Goal: Task Accomplishment & Management: Manage account settings

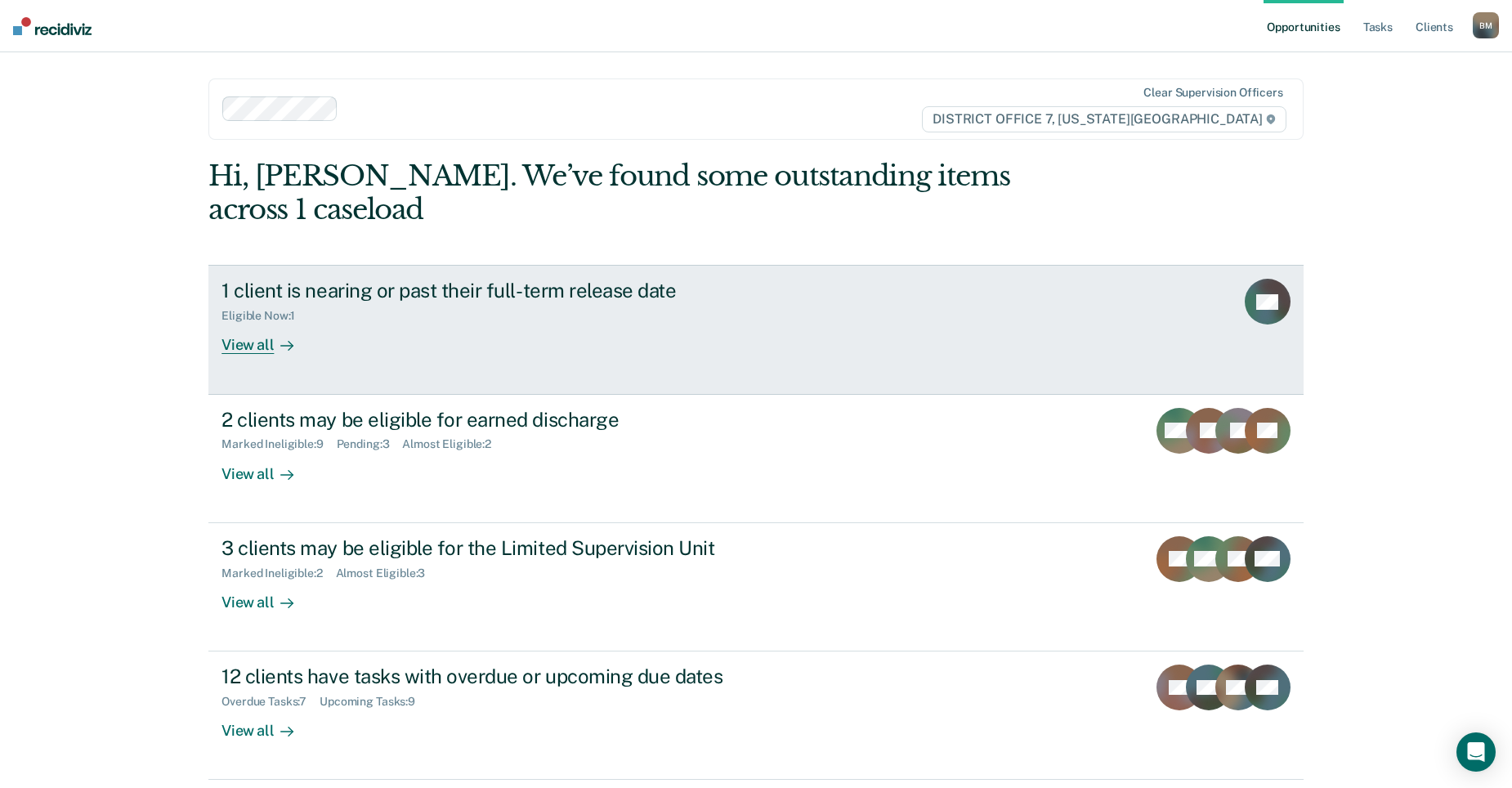
click at [609, 302] on div "Eligible Now : 1" at bounding box center [508, 312] width 574 height 21
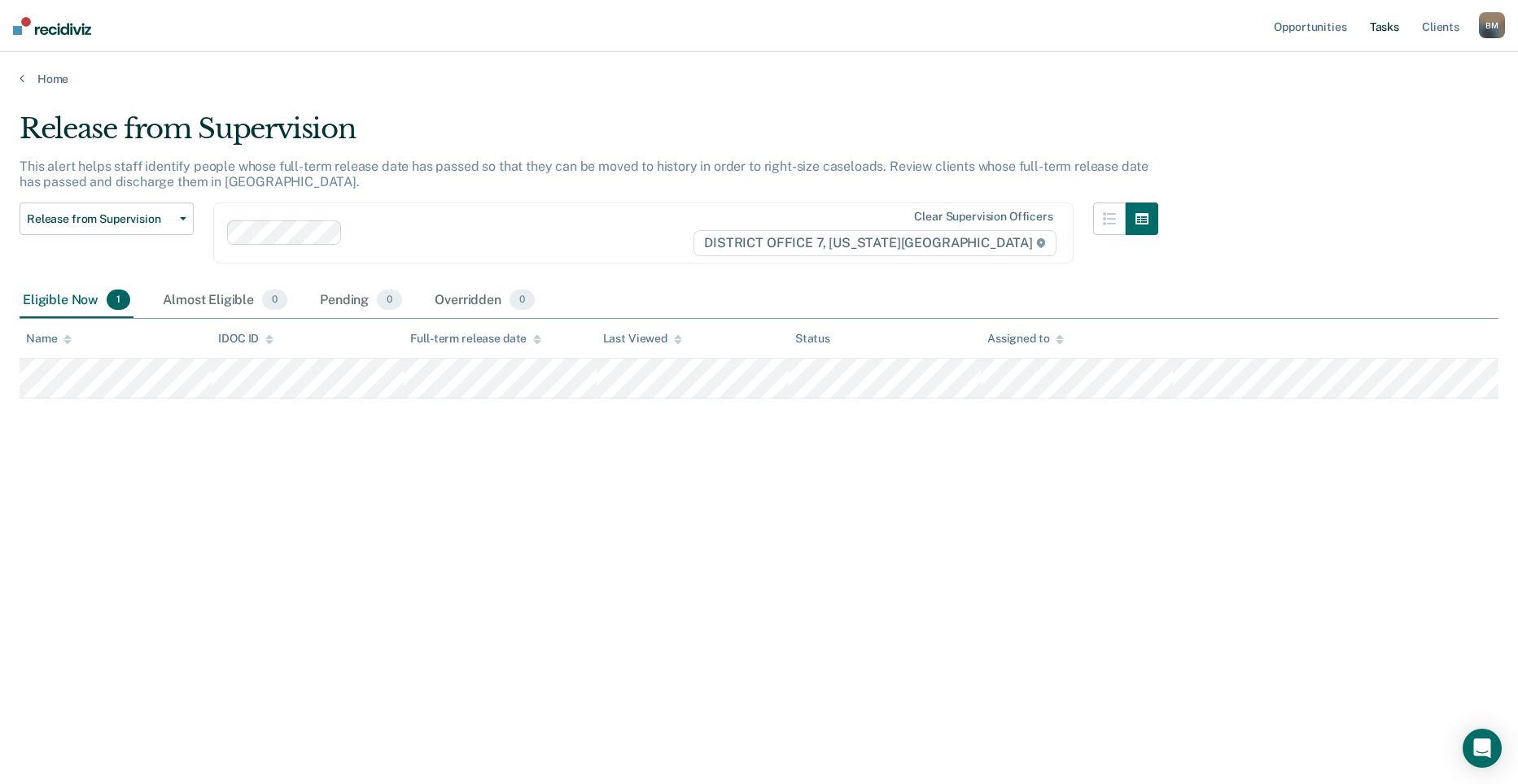
click at [1377, 28] on link "Tasks" at bounding box center [1384, 25] width 36 height 52
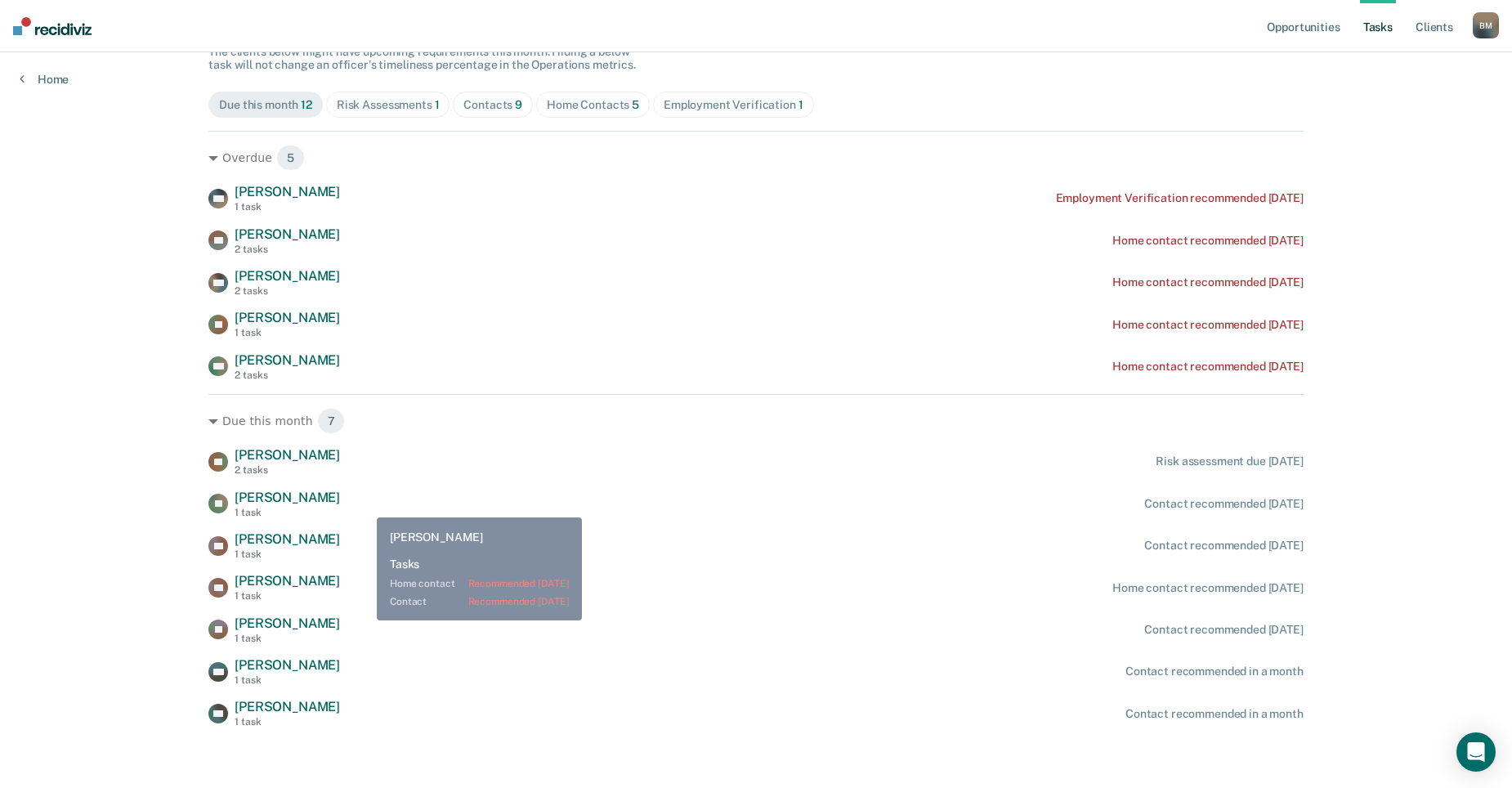
scroll to position [167, 0]
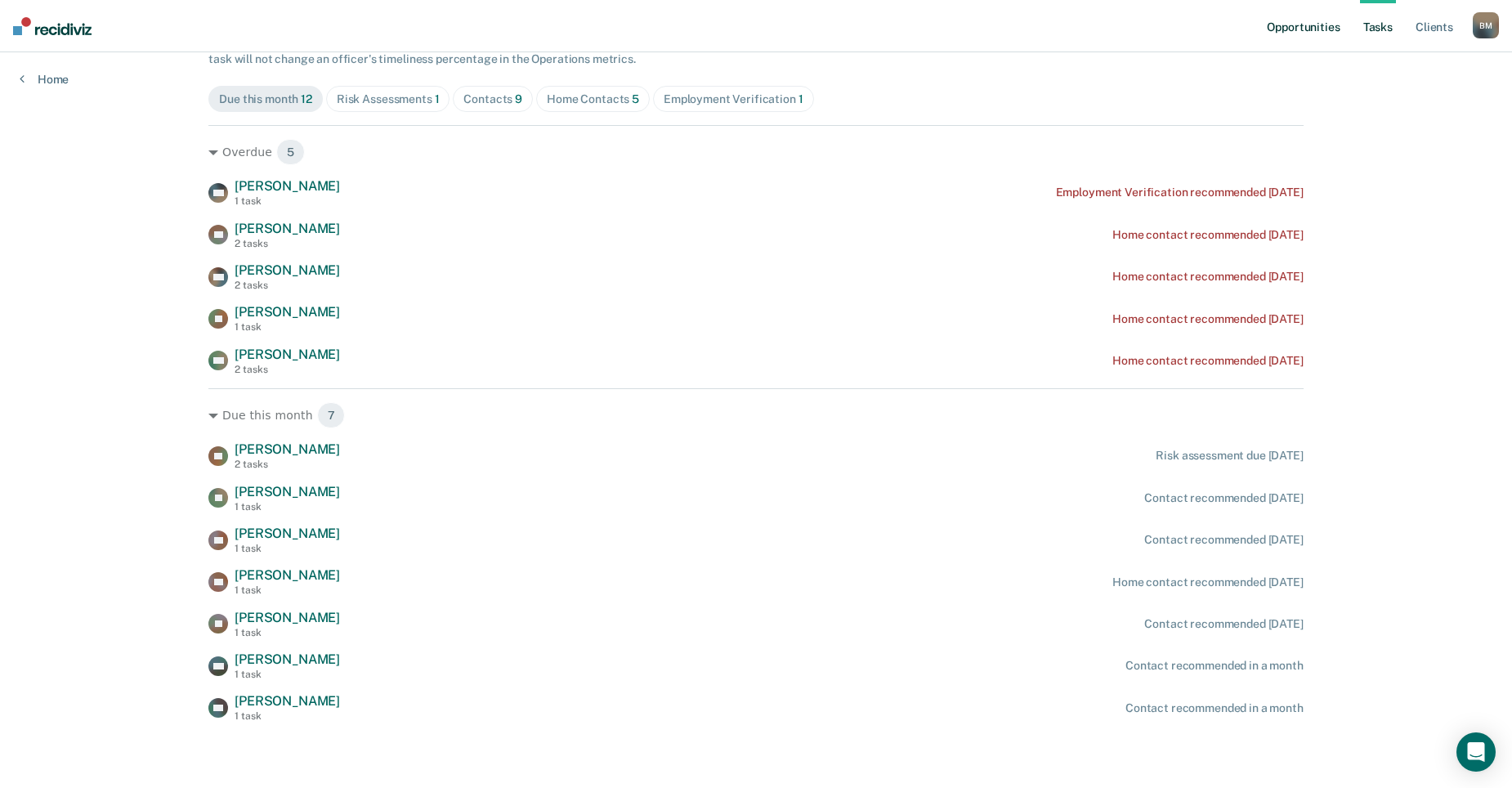
click at [1329, 26] on link "Opportunities" at bounding box center [1303, 26] width 79 height 52
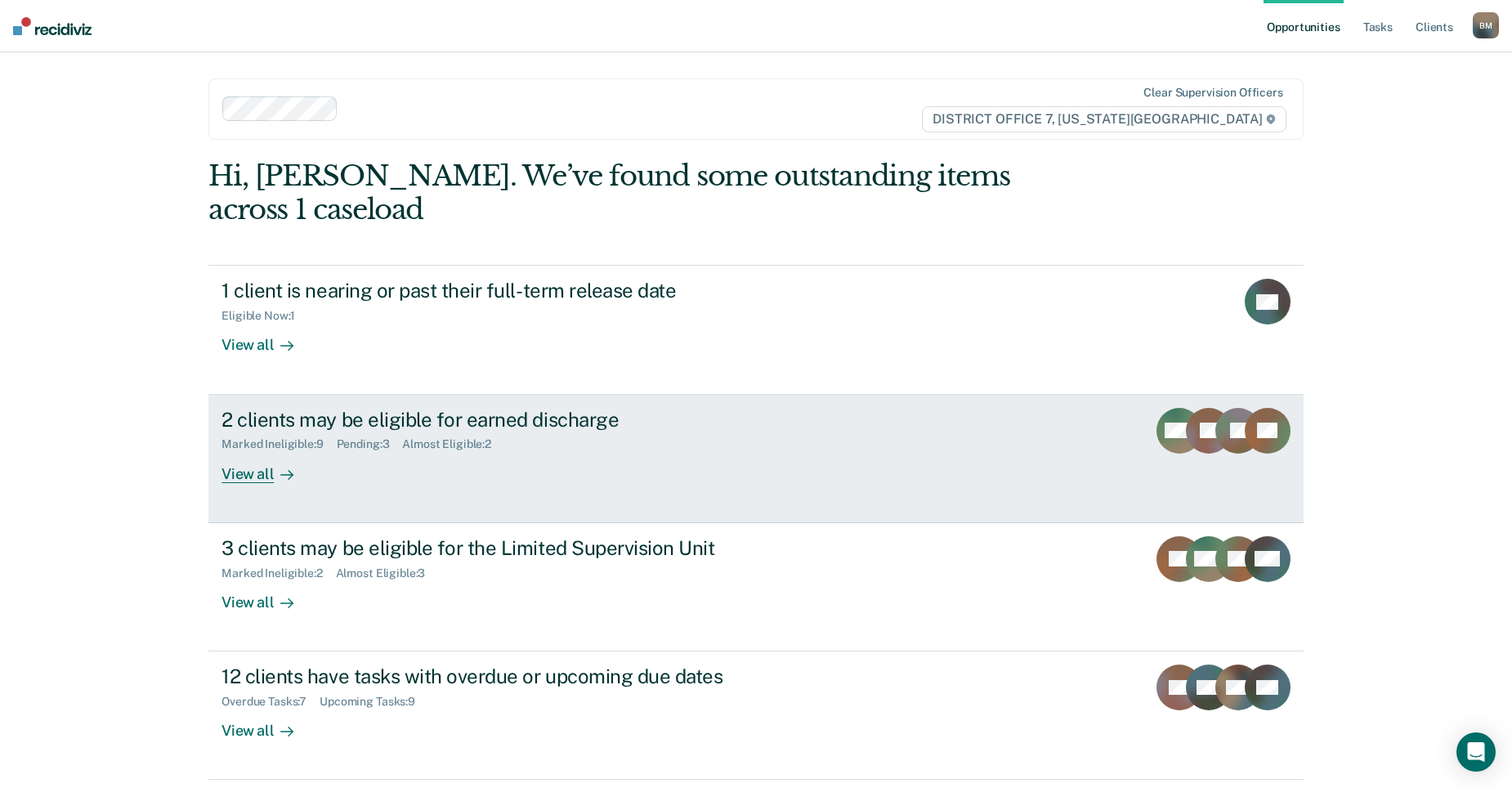
click at [813, 435] on div "2 clients may be eligible for earned discharge Marked Ineligible : 9 Pending : …" at bounding box center [528, 446] width 613 height 76
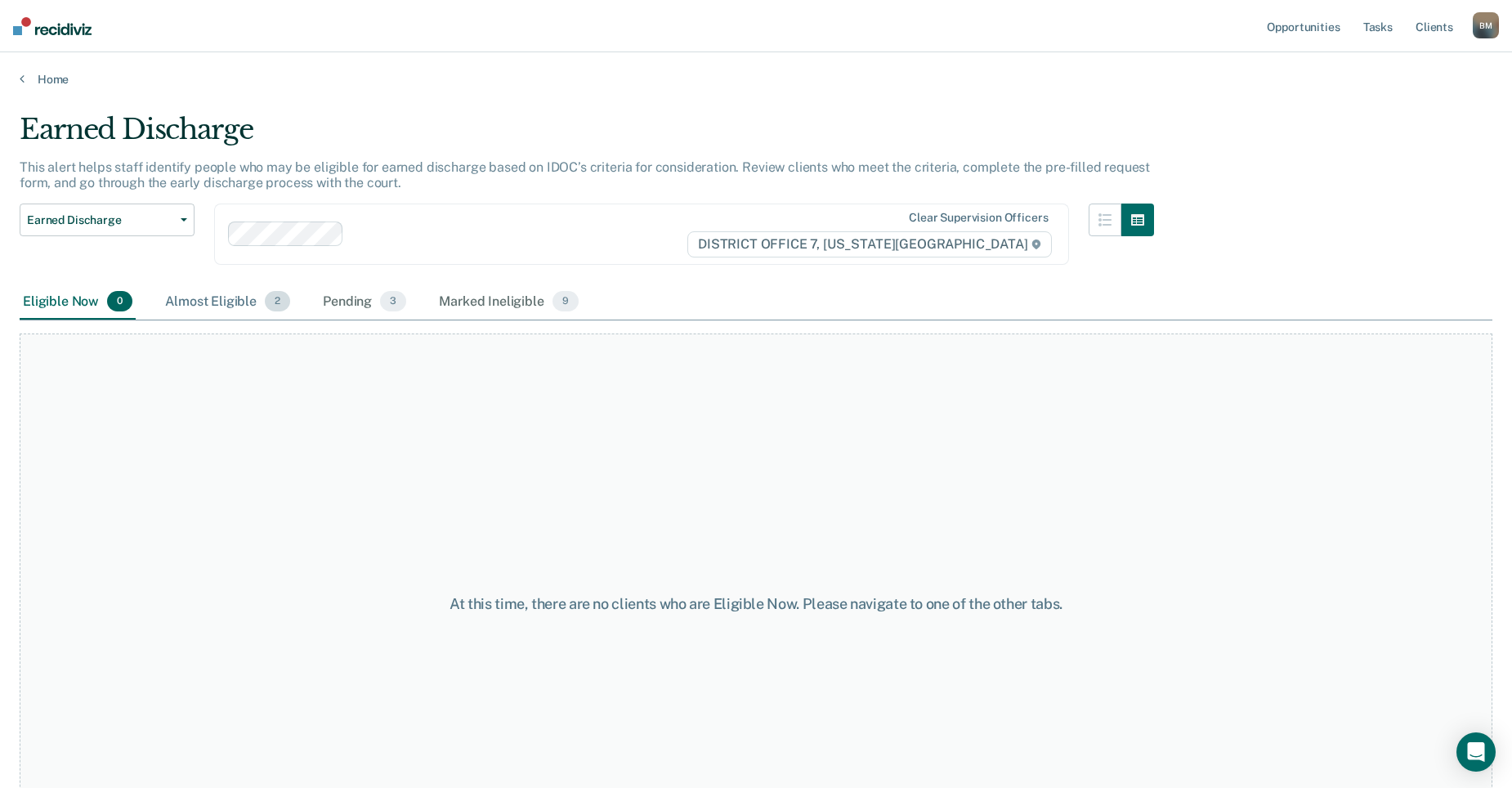
click at [248, 302] on div "Almost Eligible 2" at bounding box center [228, 302] width 131 height 36
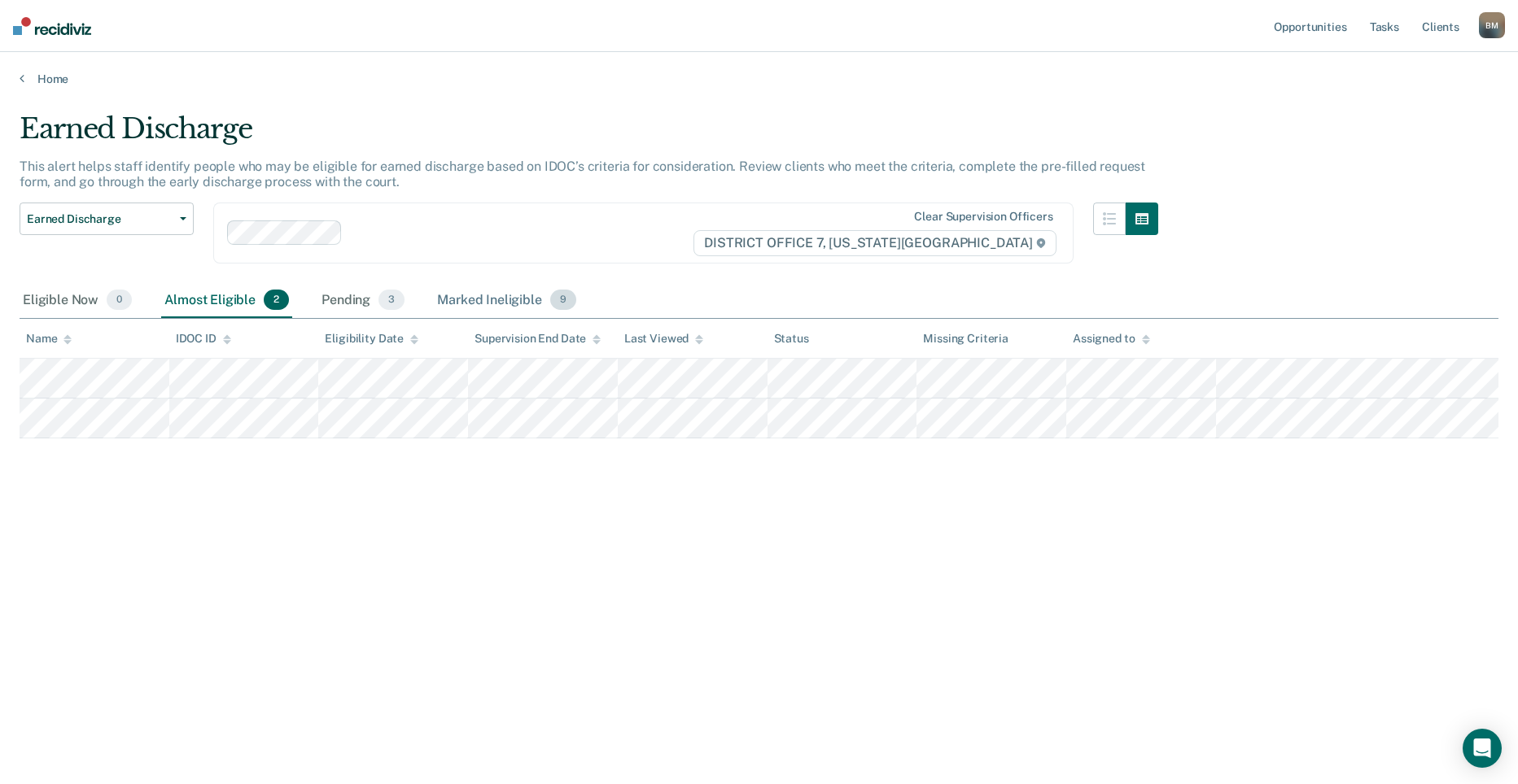
click at [522, 300] on div "Marked Ineligible 9" at bounding box center [506, 301] width 146 height 36
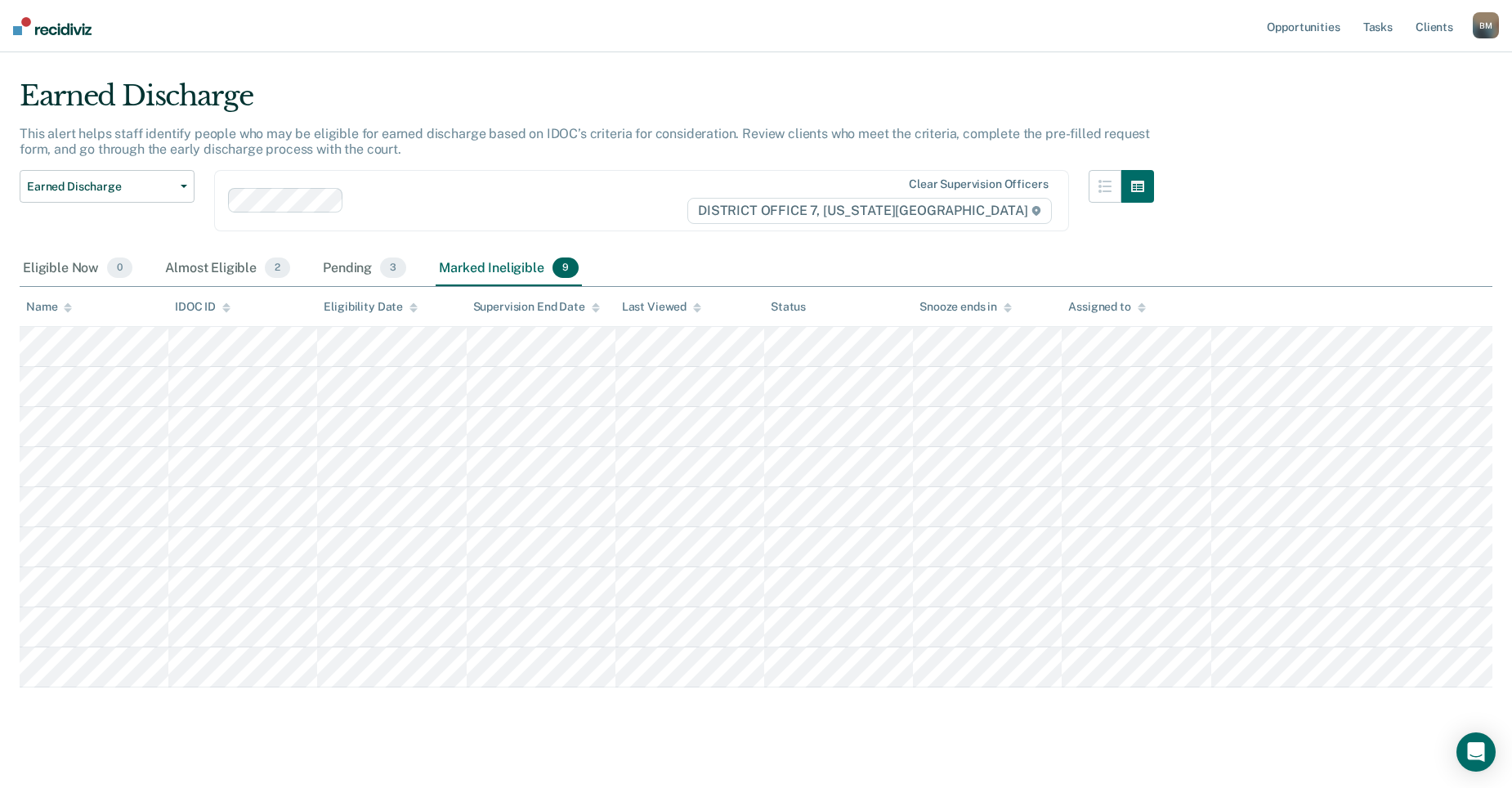
scroll to position [51, 0]
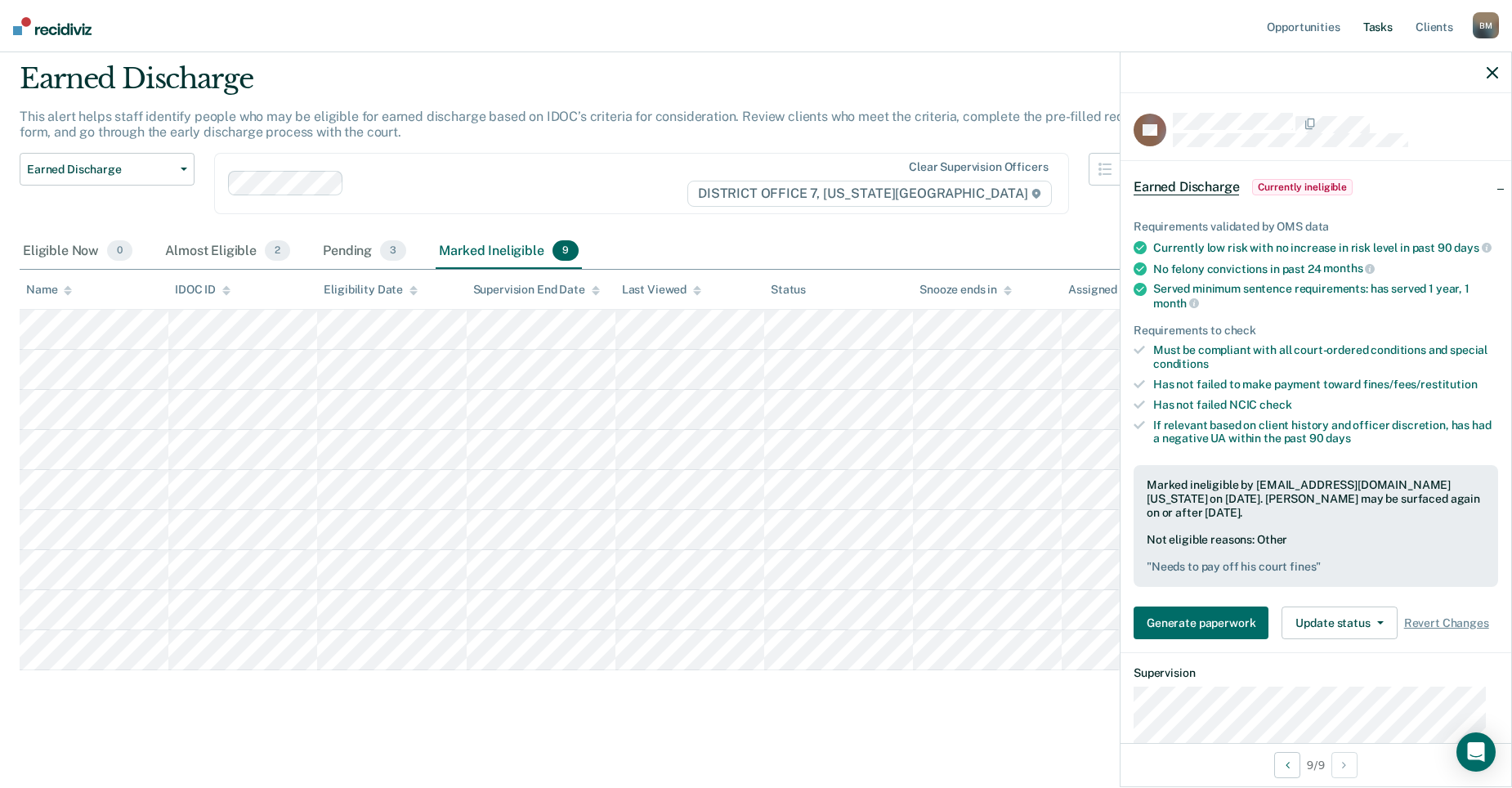
click at [1368, 31] on link "Tasks" at bounding box center [1378, 26] width 36 height 52
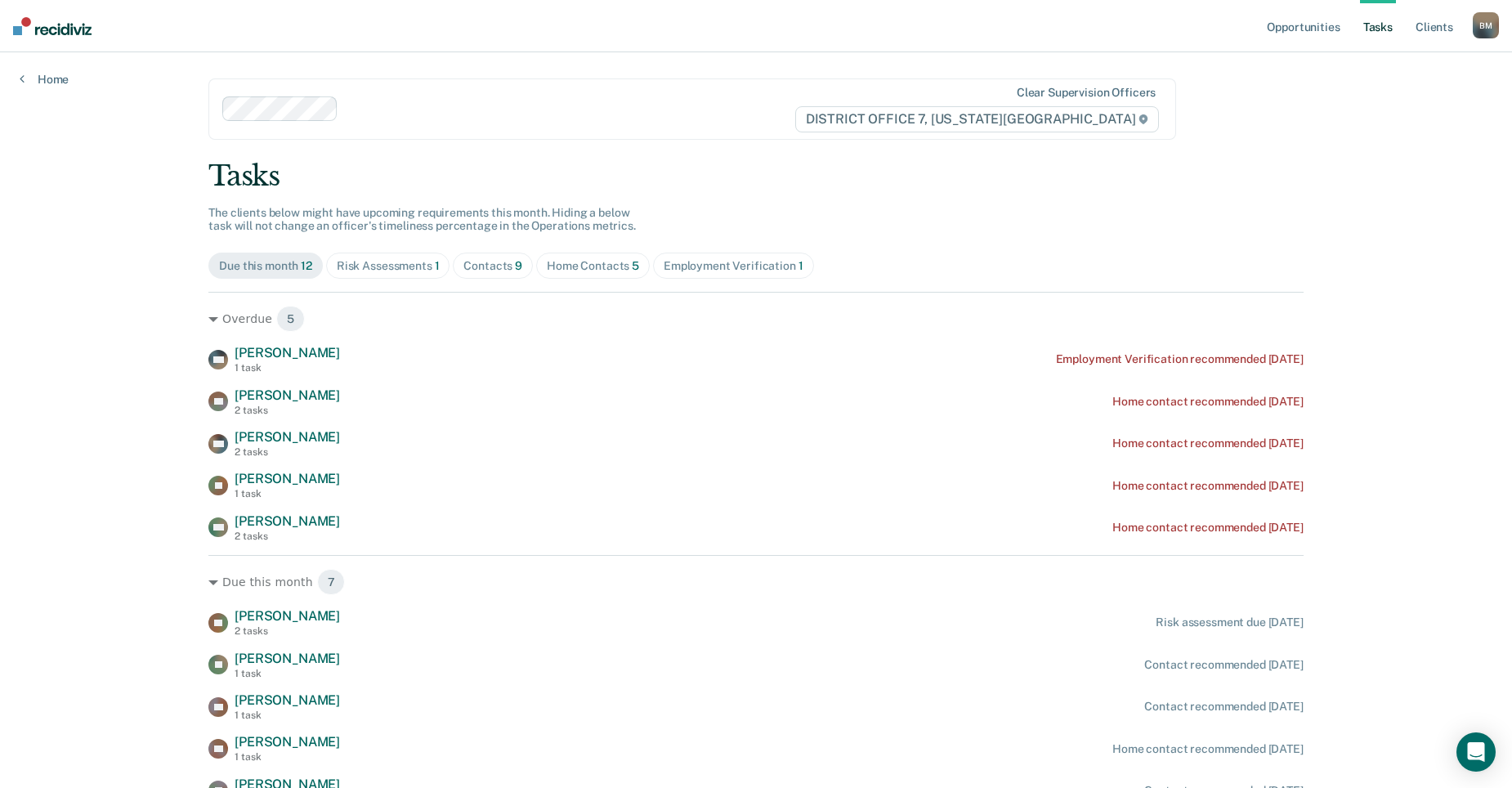
click at [428, 270] on div "Risk Assessments 1" at bounding box center [388, 266] width 103 height 14
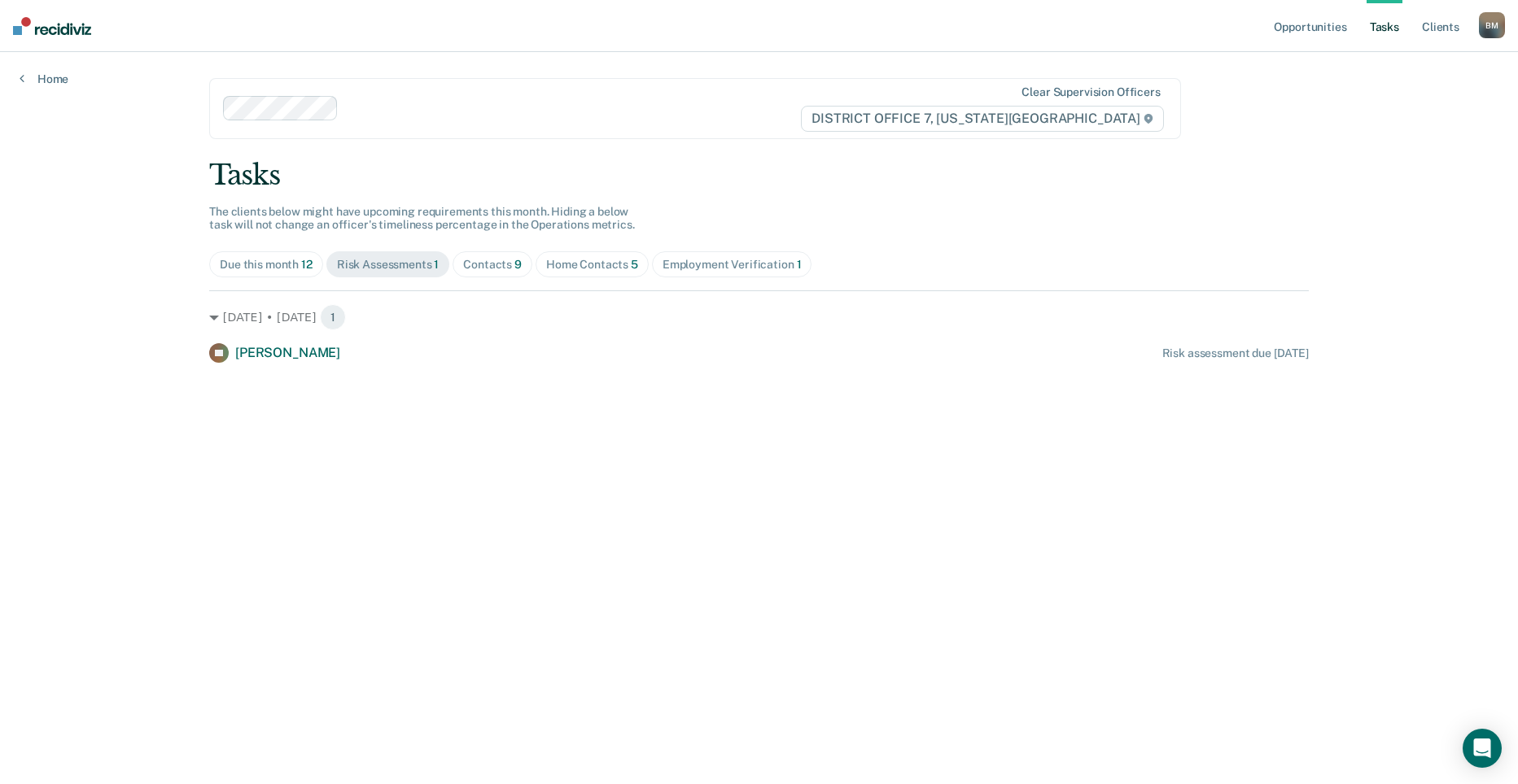
click at [492, 274] on span "Contacts 9" at bounding box center [492, 264] width 80 height 26
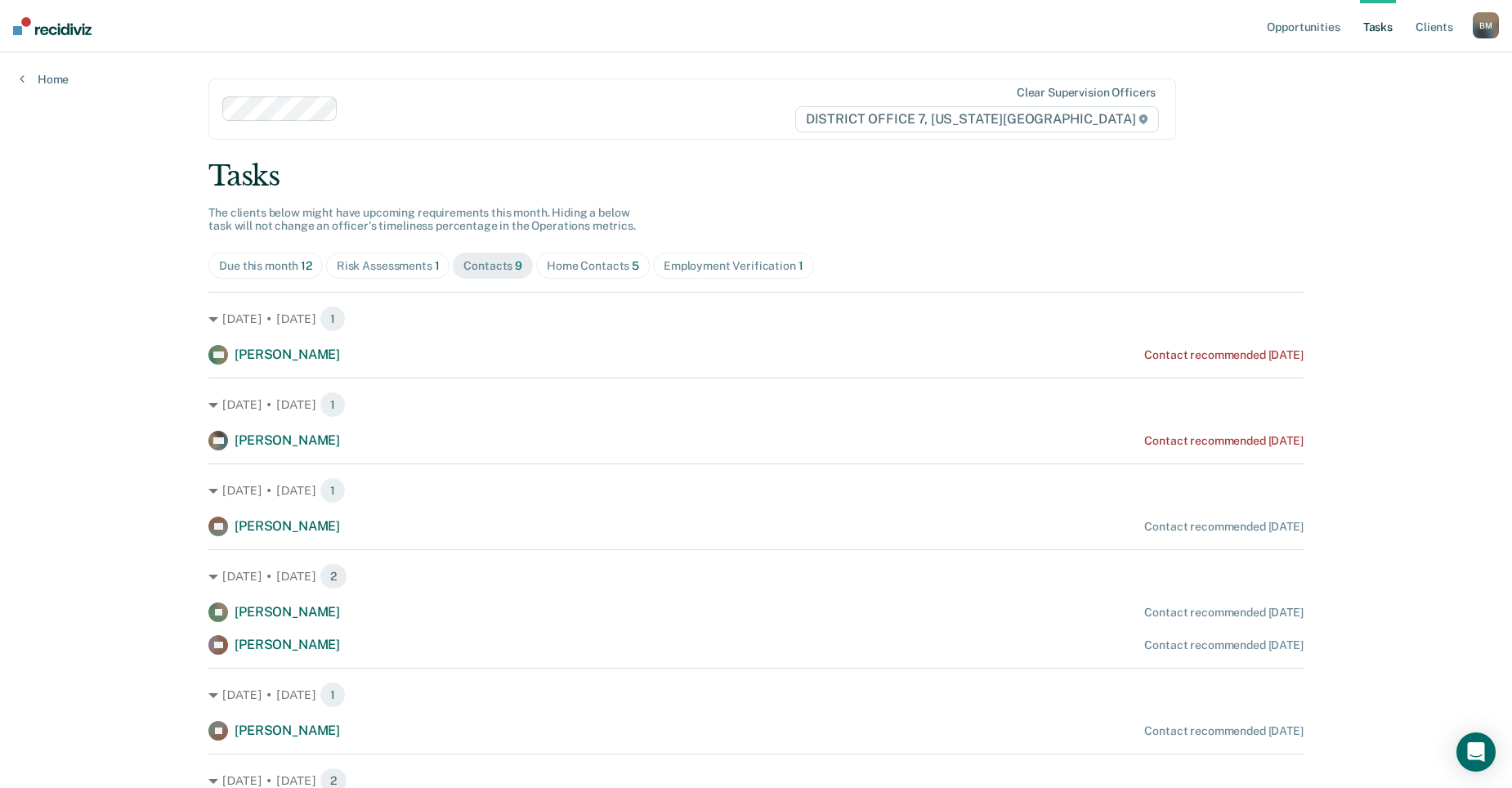
click at [316, 428] on div "[DATE] • [DATE] 1 TW [PERSON_NAME] Contact recommended [DATE]" at bounding box center [756, 414] width 1095 height 73
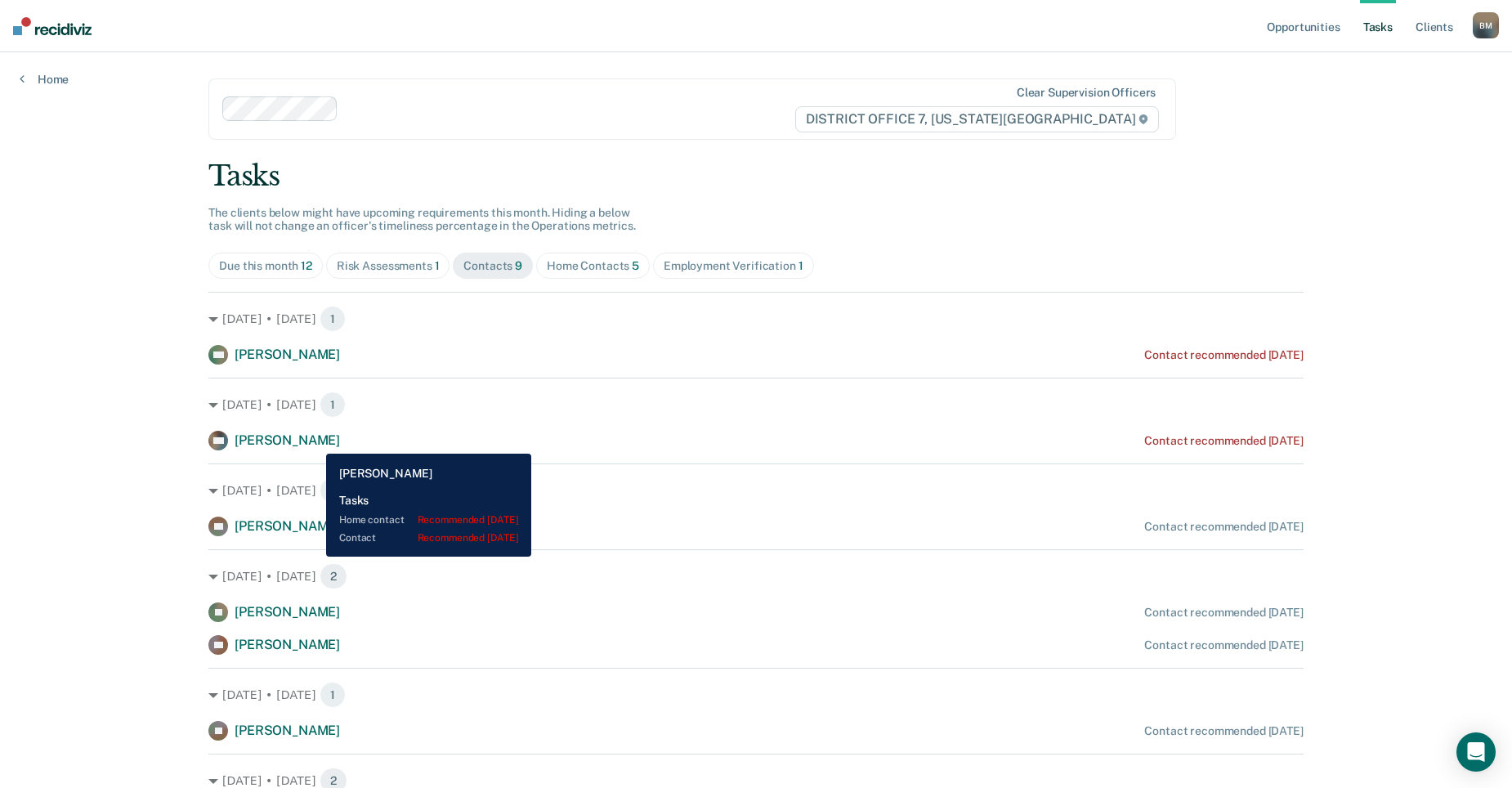
click at [314, 442] on div "TW [PERSON_NAME] Contact recommended [DATE]" at bounding box center [756, 441] width 1095 height 20
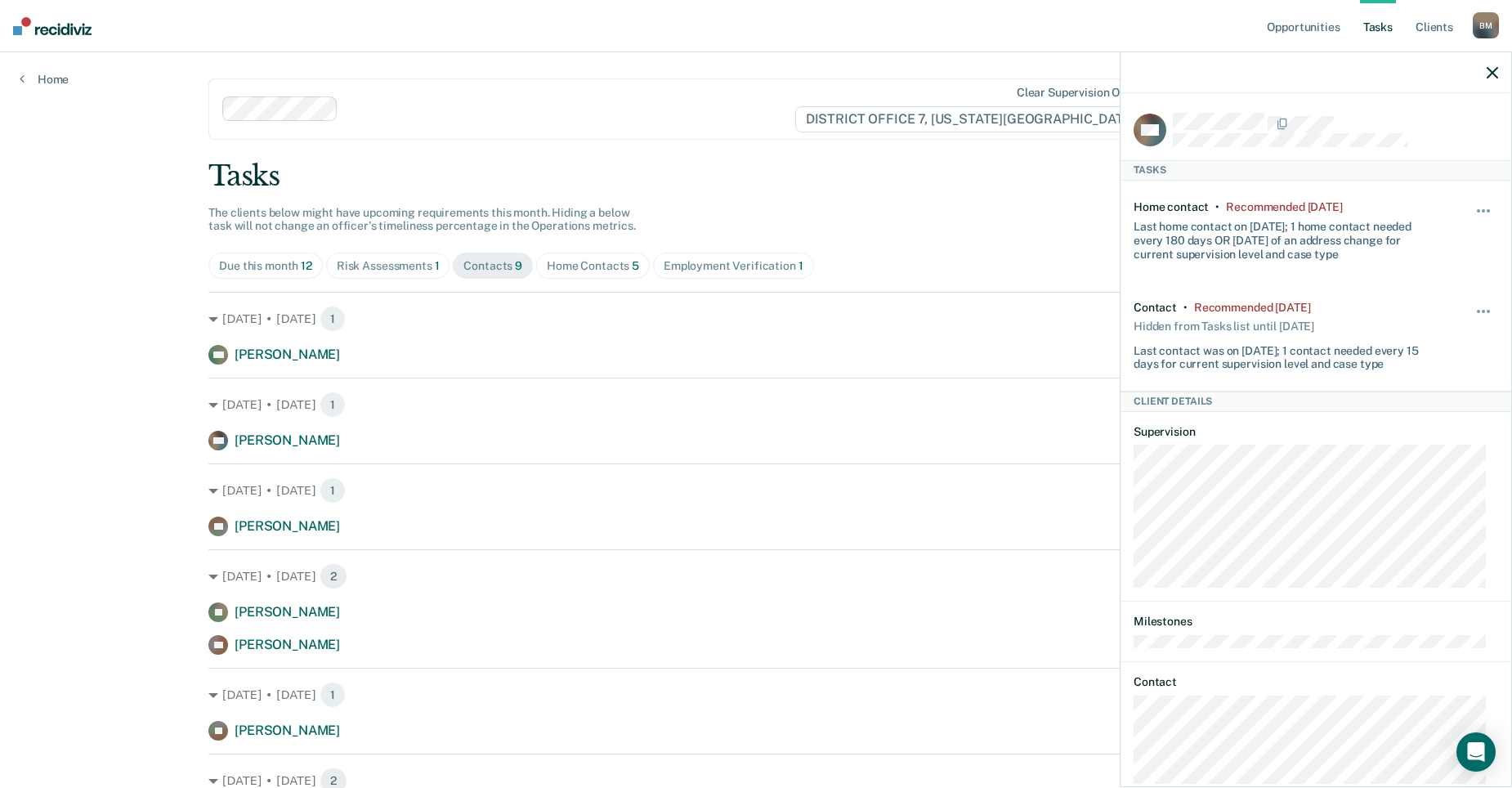
click at [1497, 74] on icon "button" at bounding box center [1492, 73] width 12 height 12
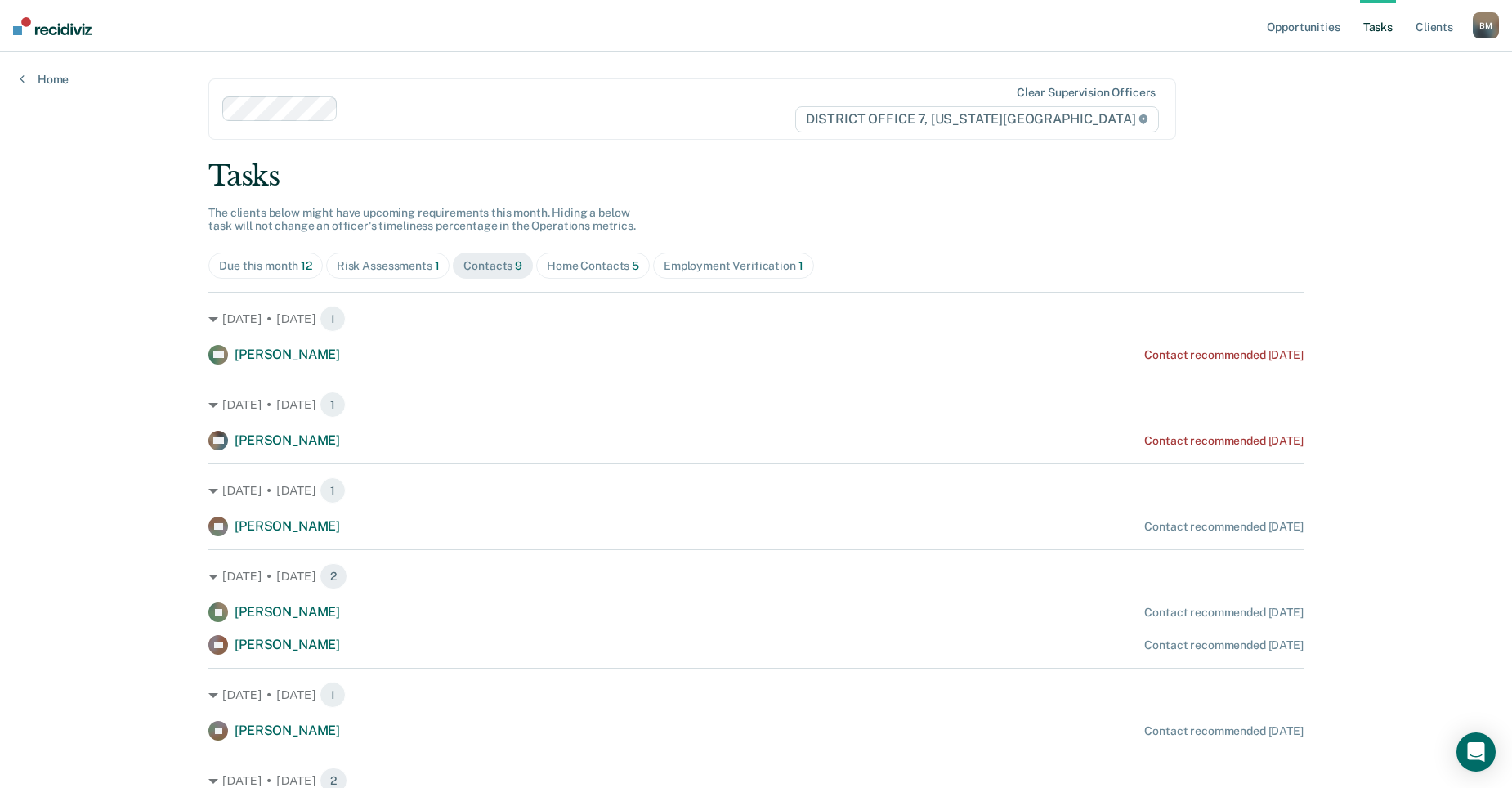
click at [581, 266] on div "Home Contacts 5" at bounding box center [593, 266] width 92 height 14
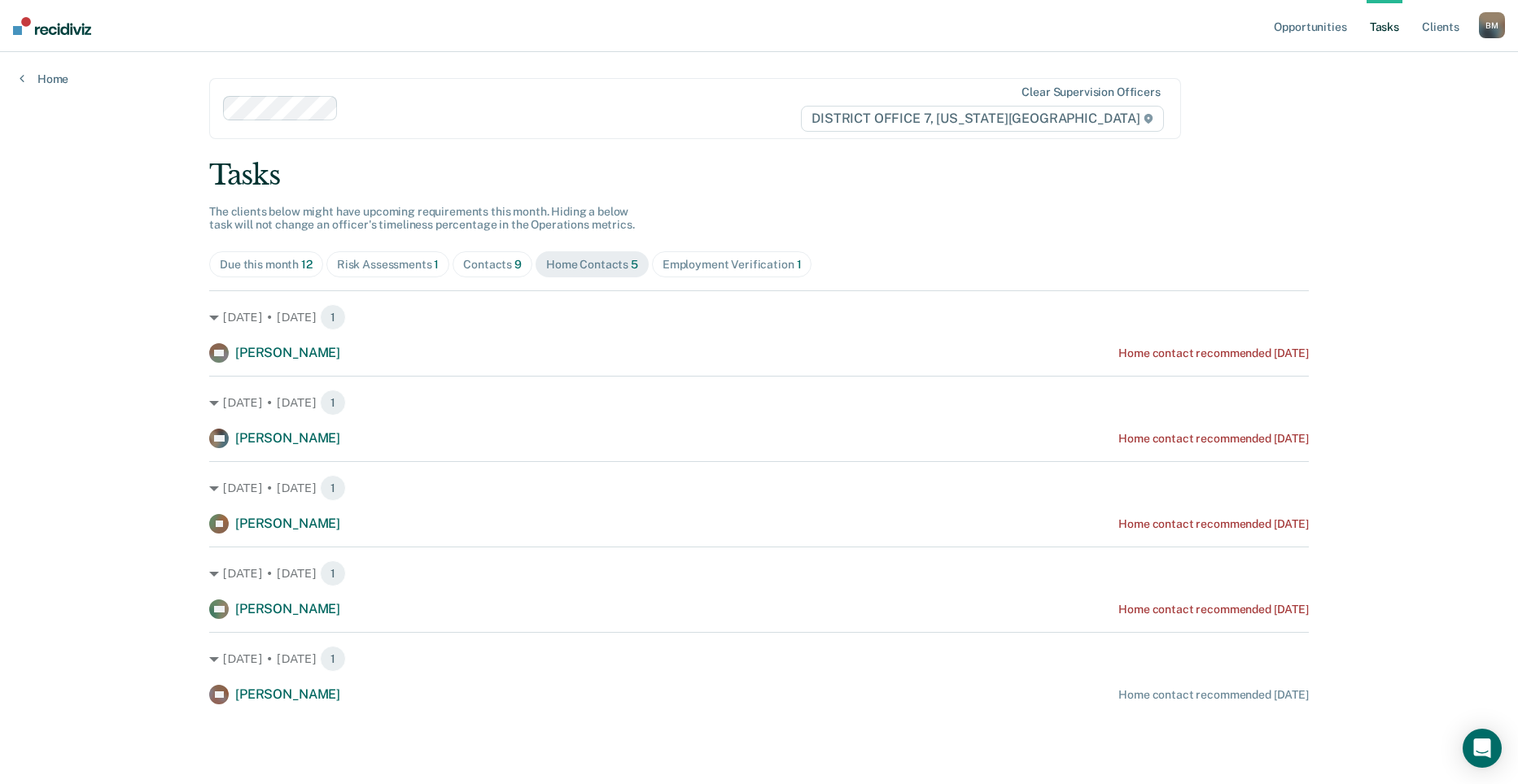
click at [683, 270] on div "Employment Verification 1" at bounding box center [732, 265] width 139 height 14
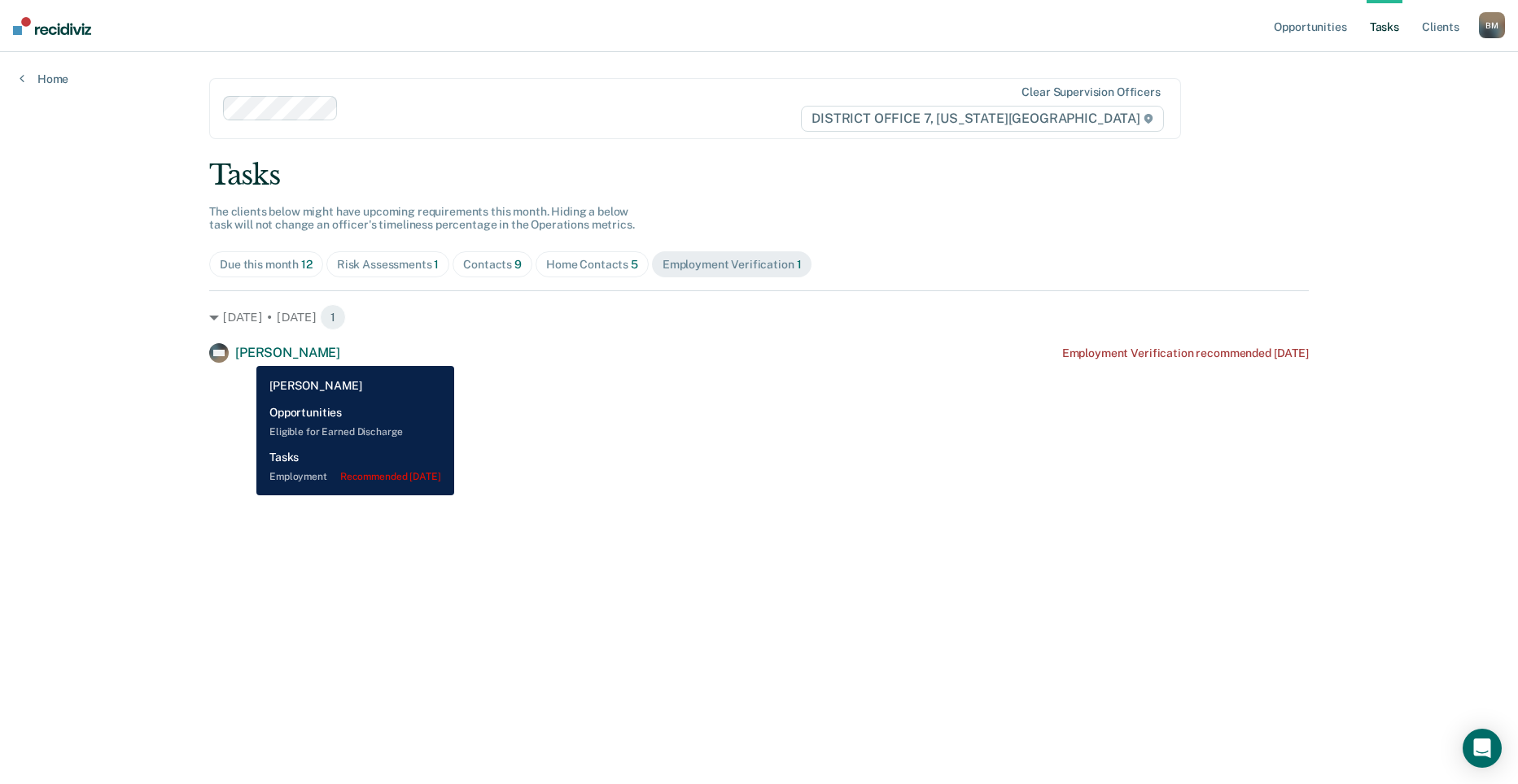
click at [244, 353] on span "[PERSON_NAME]" at bounding box center [287, 352] width 105 height 16
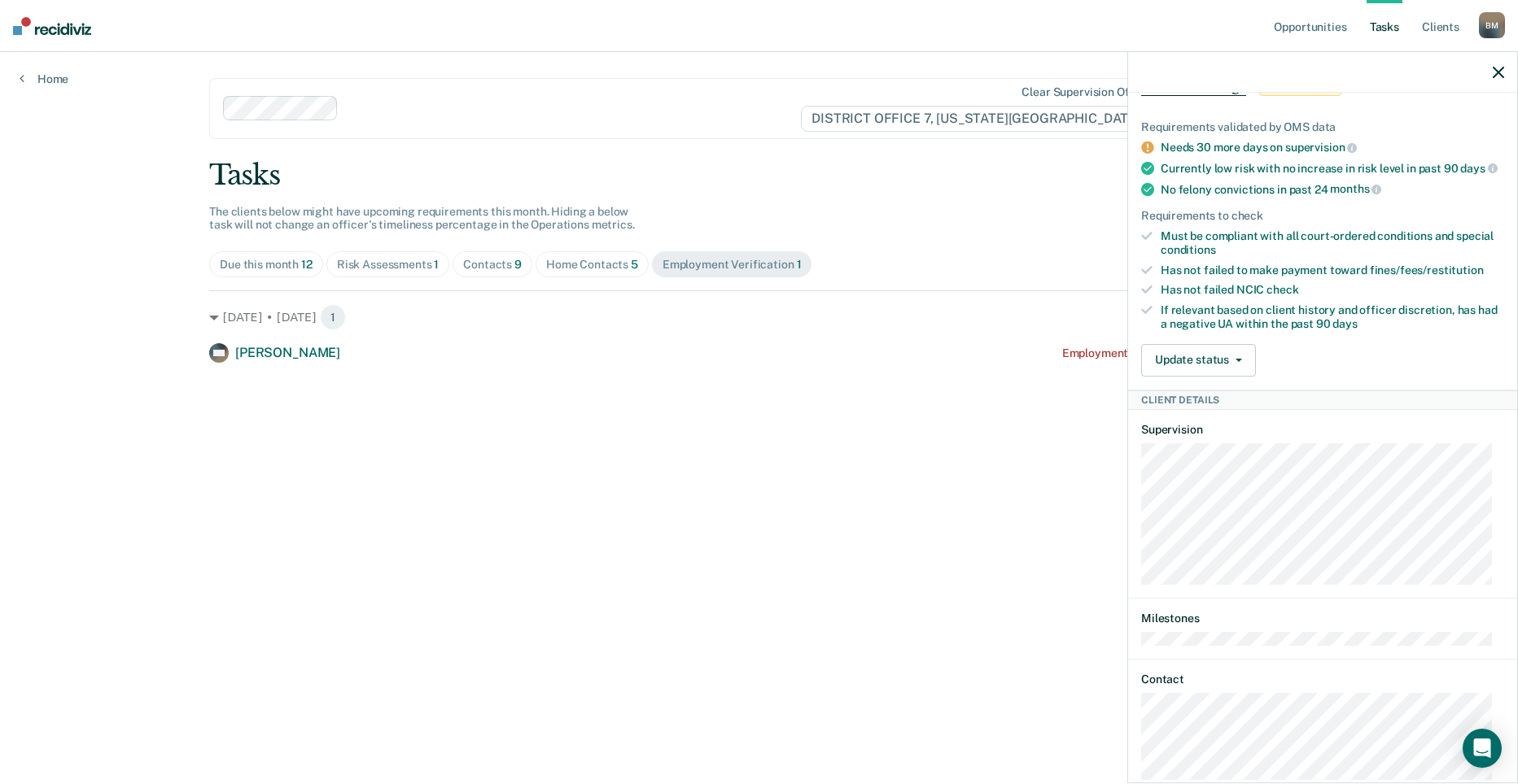
scroll to position [297, 0]
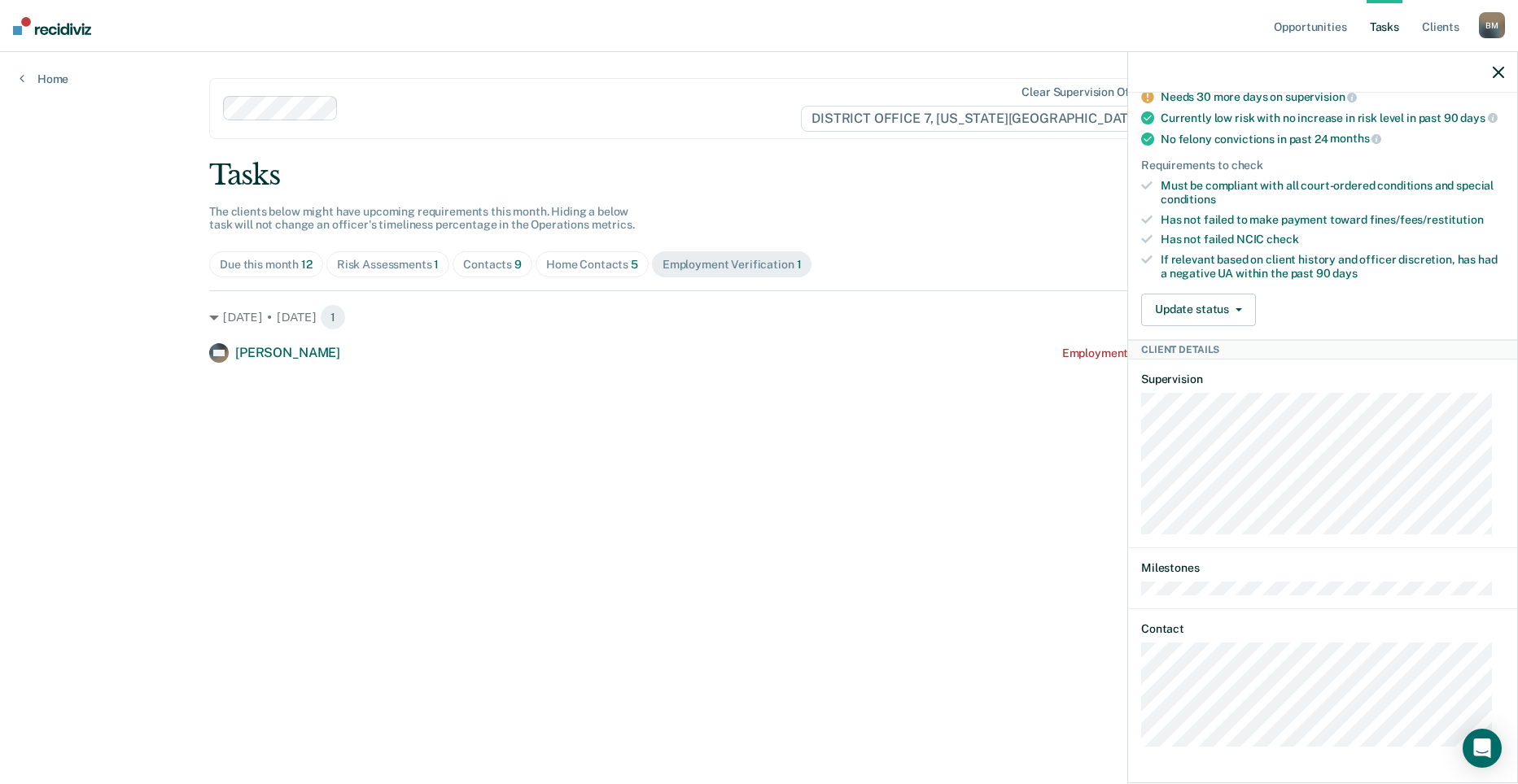
click at [441, 261] on span "Risk Assessments 1" at bounding box center [388, 264] width 124 height 26
